Goal: Navigation & Orientation: Find specific page/section

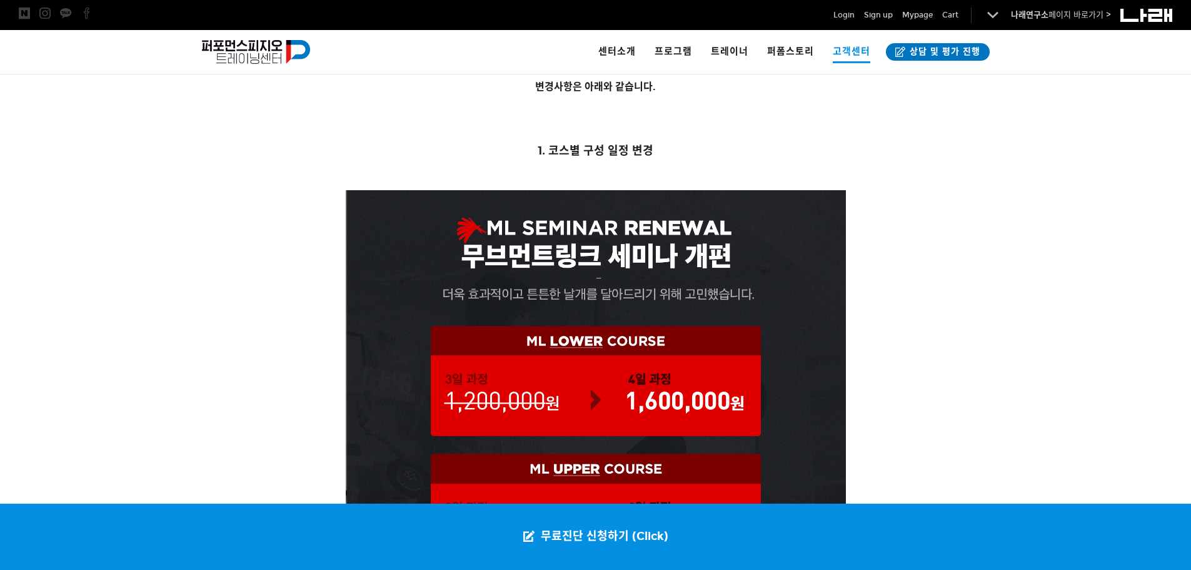
scroll to position [946, 0]
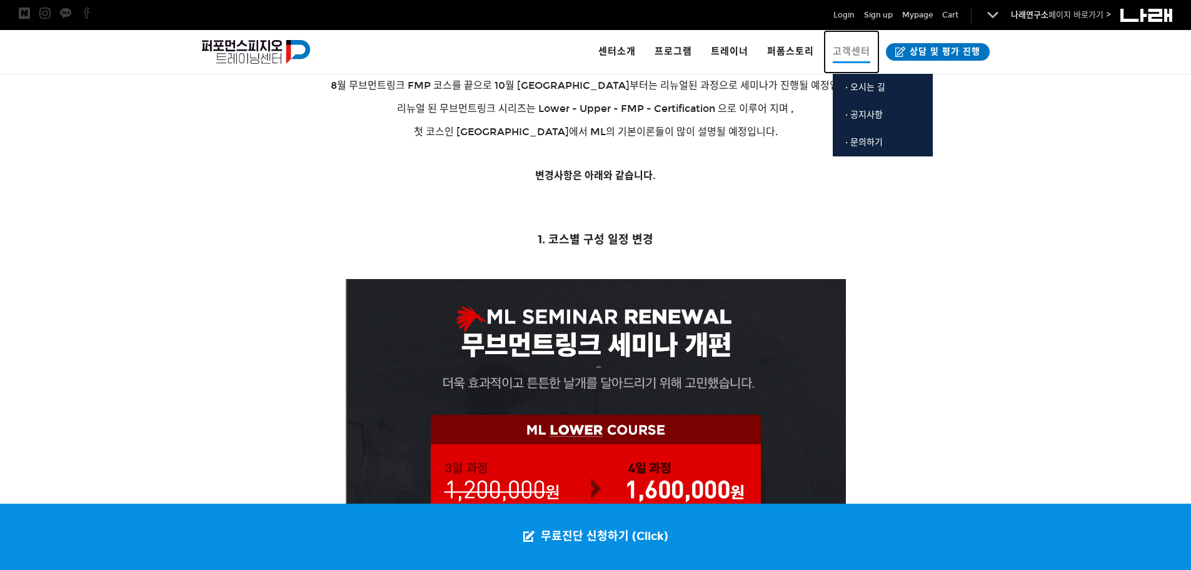
drag, startPoint x: 841, startPoint y: 44, endPoint x: 875, endPoint y: 112, distance: 75.8
click at [841, 44] on span "고객센터" at bounding box center [852, 52] width 38 height 22
click at [875, 112] on span "· 공지사항" at bounding box center [865, 114] width 38 height 11
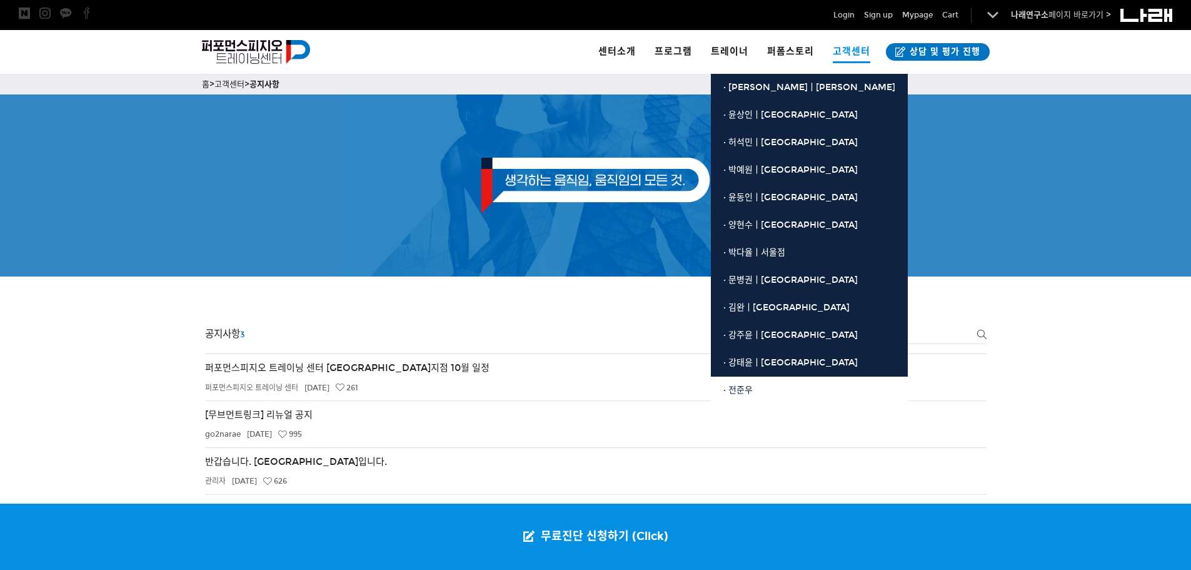
click at [761, 382] on link "· 전준우" at bounding box center [809, 391] width 197 height 28
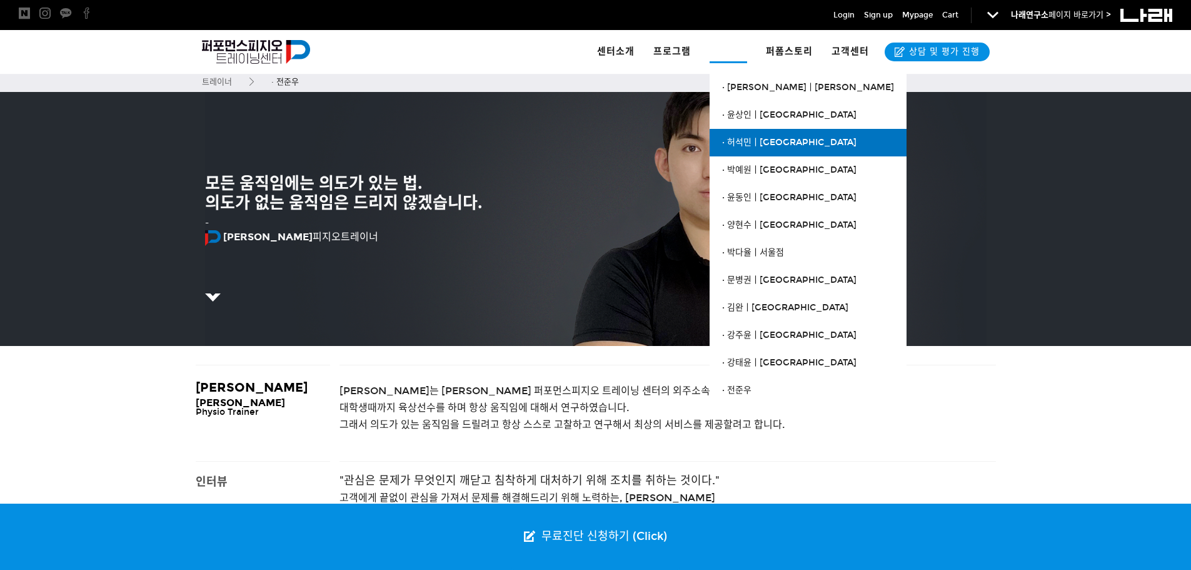
click at [752, 139] on span "· 허석민ㅣ[GEOGRAPHIC_DATA]" at bounding box center [789, 142] width 134 height 11
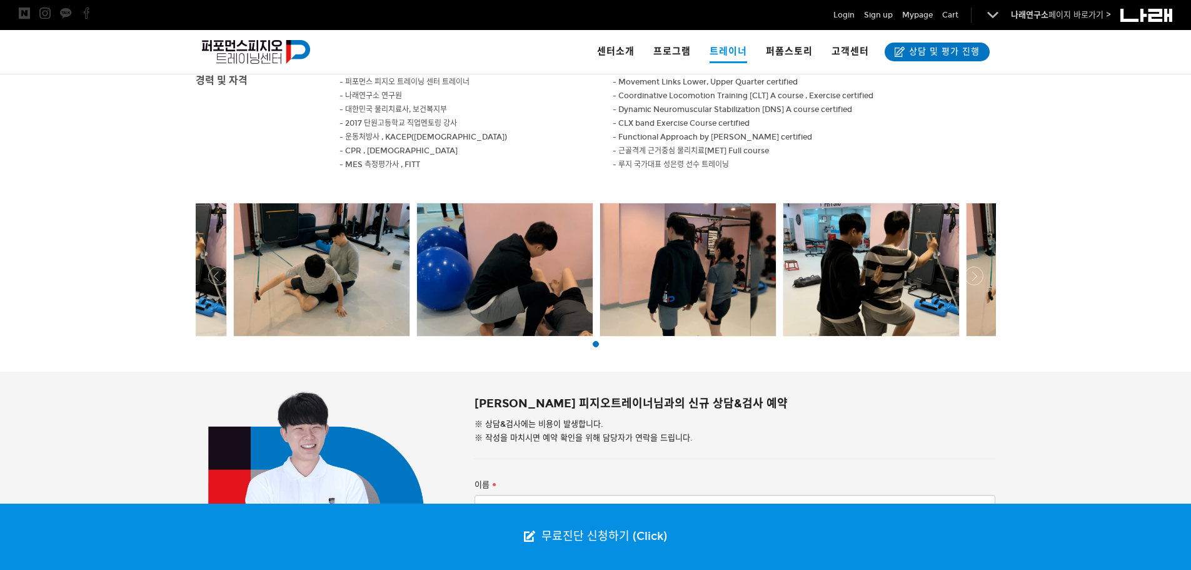
scroll to position [688, 0]
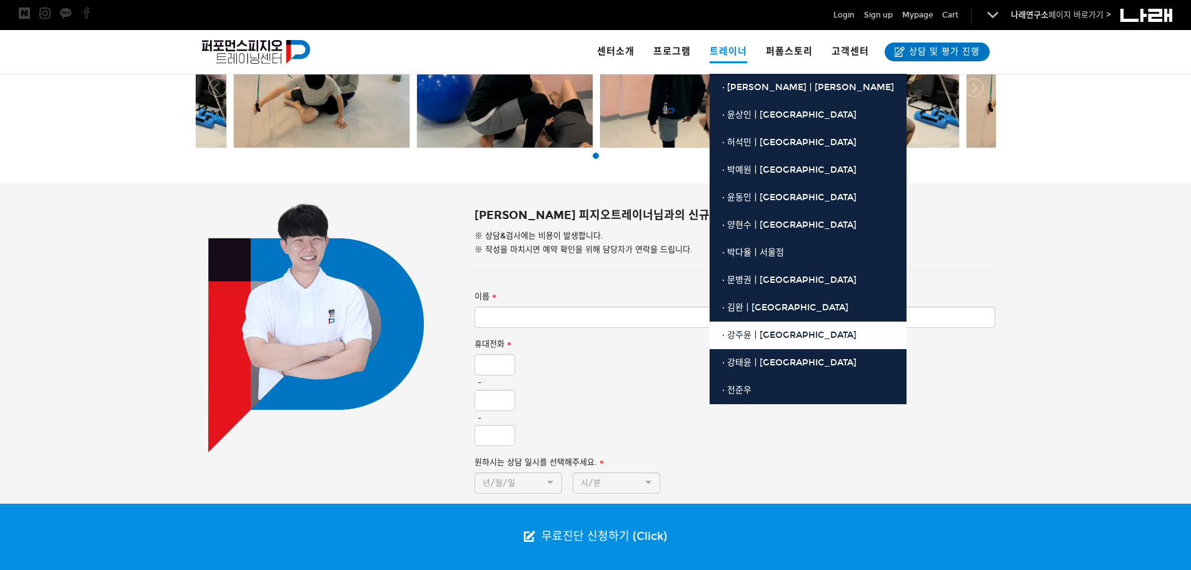
click at [761, 328] on link "· 강주윤ㅣ[GEOGRAPHIC_DATA]" at bounding box center [808, 335] width 197 height 28
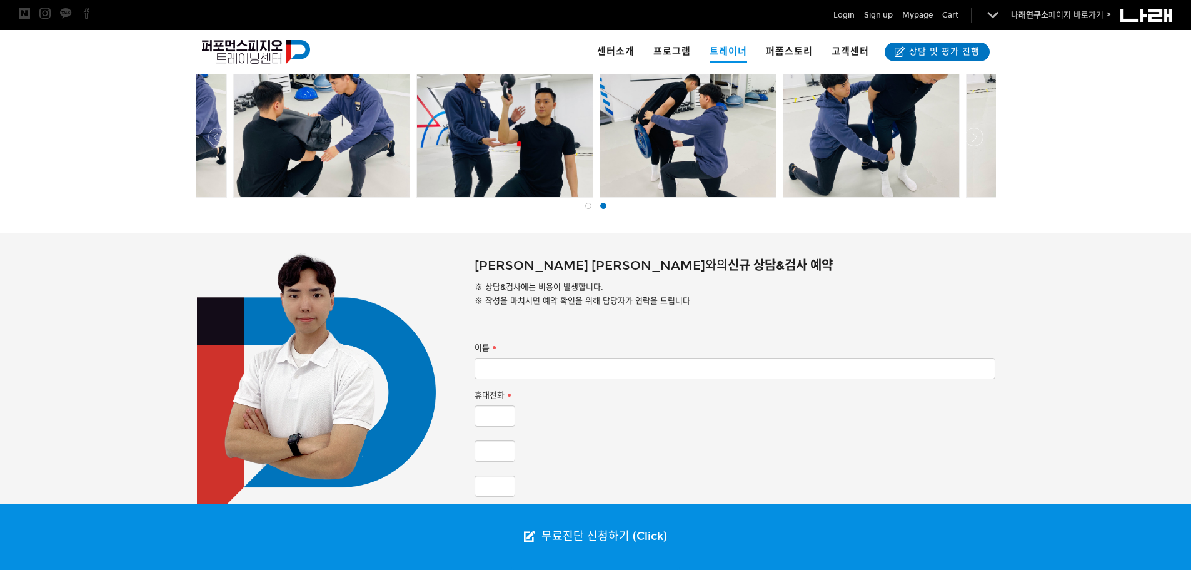
scroll to position [563, 0]
